Goal: Navigation & Orientation: Find specific page/section

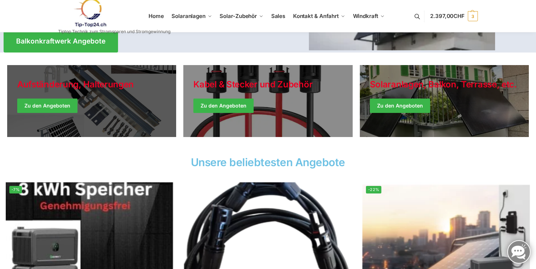
scroll to position [144, 0]
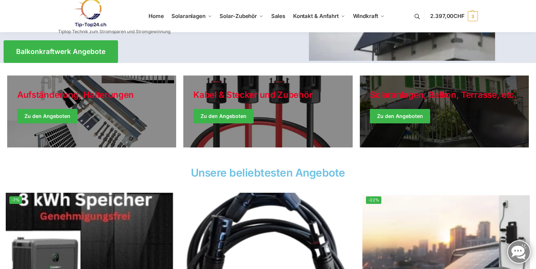
click at [404, 116] on link "Winter Jackets" at bounding box center [444, 111] width 169 height 72
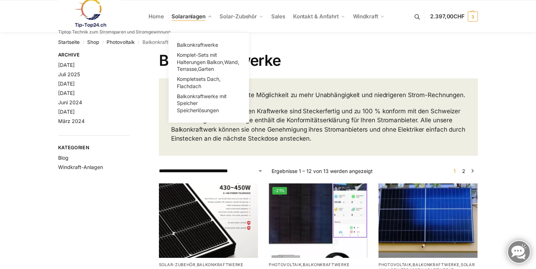
click at [183, 14] on span "Solaranlagen" at bounding box center [189, 16] width 34 height 7
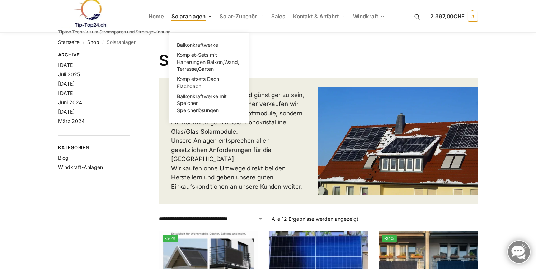
click at [185, 17] on span "Solaranlagen" at bounding box center [189, 16] width 34 height 7
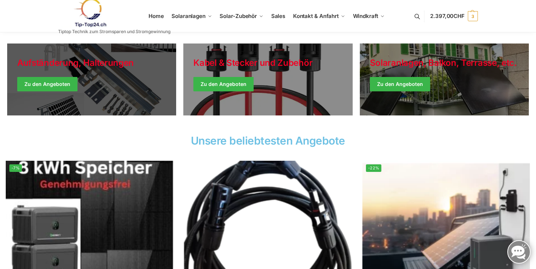
scroll to position [180, 0]
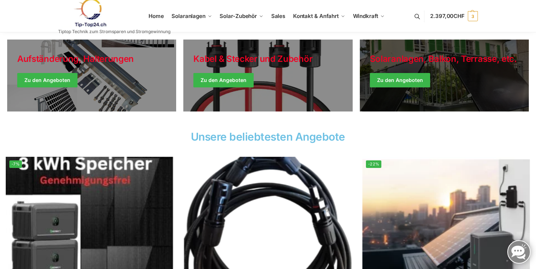
click at [417, 81] on link "Winter Jackets" at bounding box center [444, 75] width 169 height 72
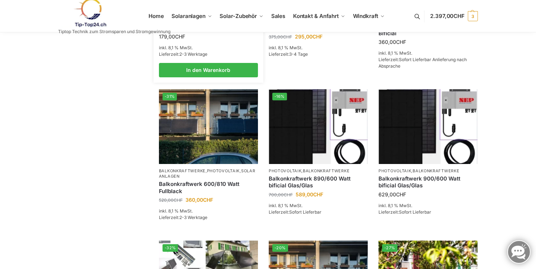
scroll to position [287, 0]
